Goal: Information Seeking & Learning: Learn about a topic

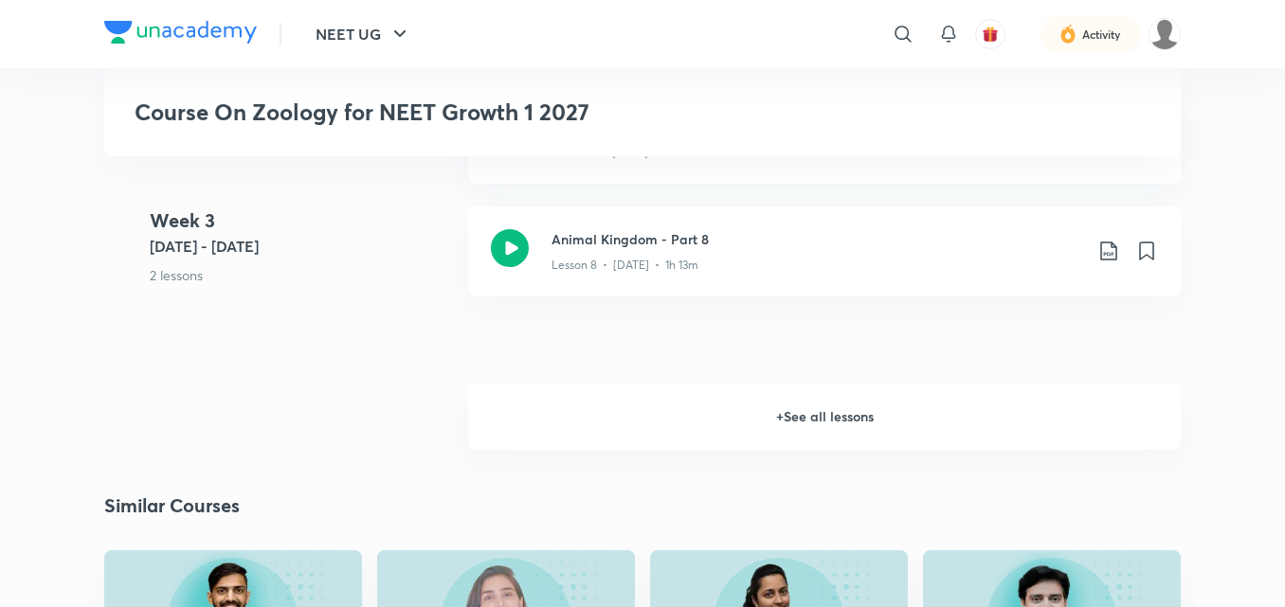
scroll to position [1737, 0]
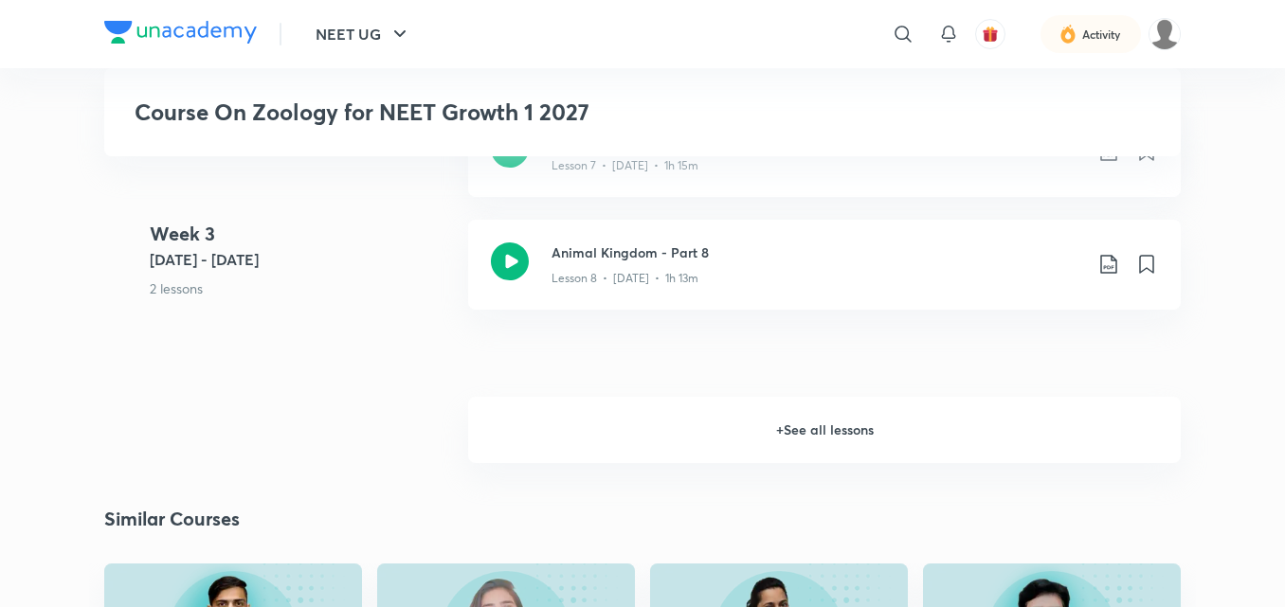
click at [839, 422] on h6 "+ See all lessons" at bounding box center [824, 430] width 712 height 66
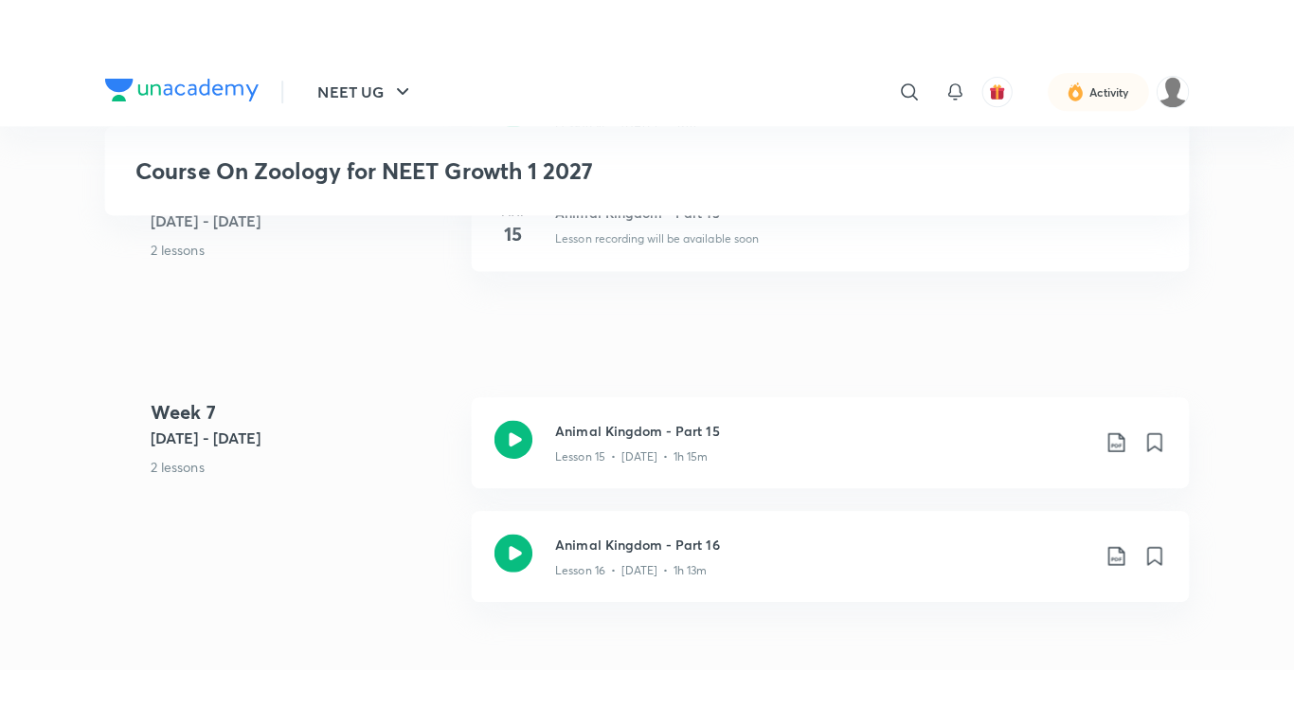
scroll to position [2949, 0]
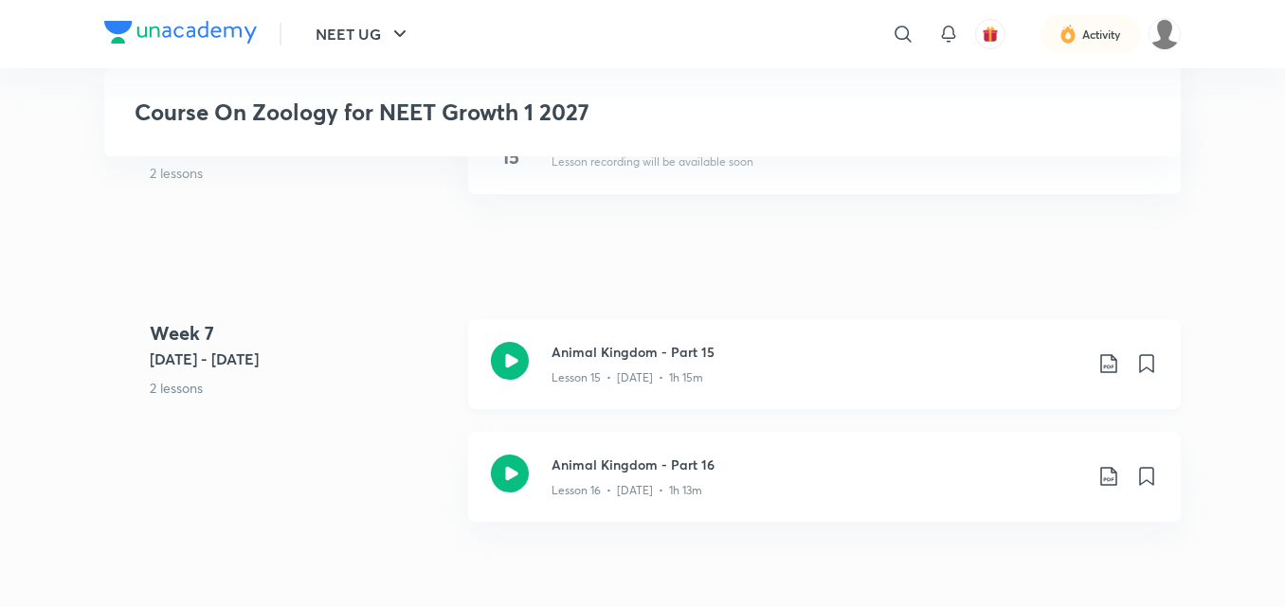
click at [510, 347] on icon at bounding box center [510, 361] width 38 height 38
